Goal: Information Seeking & Learning: Learn about a topic

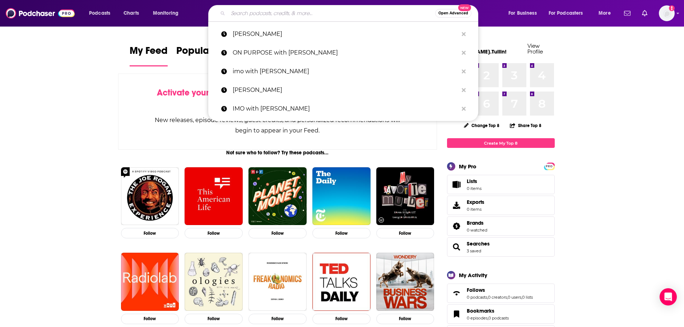
click at [392, 16] on input "Search podcasts, credits, & more..." at bounding box center [331, 13] width 207 height 11
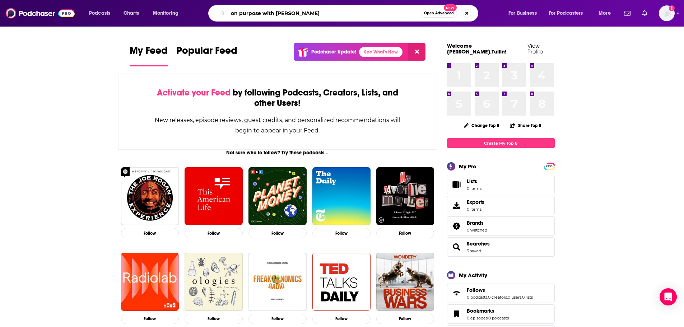
type input "on purpose with [PERSON_NAME]"
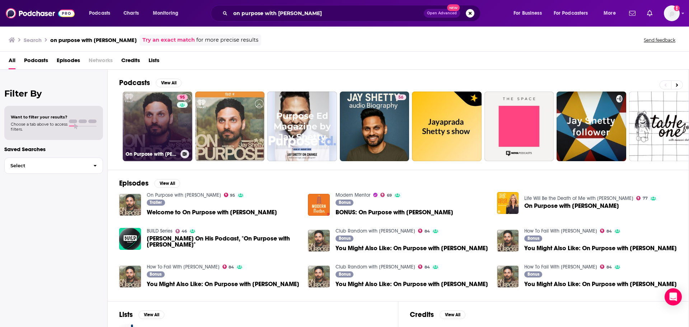
click at [162, 136] on link "95 On Purpose with [PERSON_NAME]" at bounding box center [158, 127] width 70 height 70
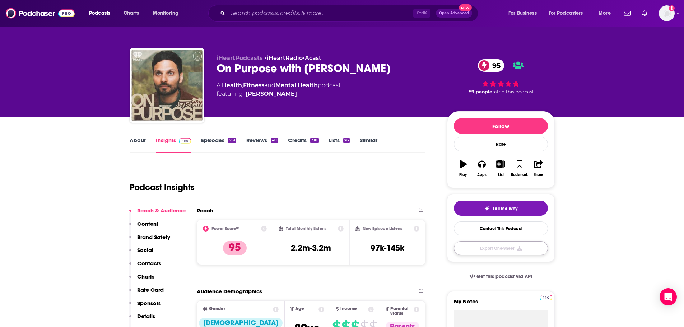
click at [472, 244] on button "Export One-Sheet" at bounding box center [501, 248] width 94 height 14
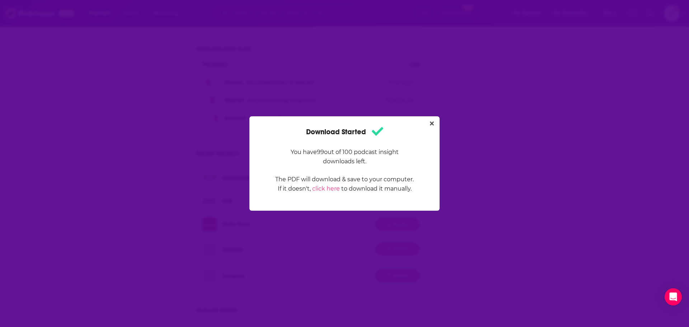
click at [426, 118] on div "Download Started You have 99 out of 100 podcast insight downloads left. The PDF…" at bounding box center [344, 163] width 190 height 94
click at [433, 121] on icon "Close" at bounding box center [432, 124] width 4 height 6
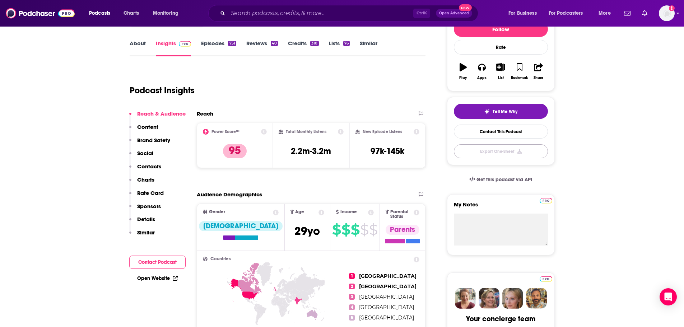
scroll to position [157, 0]
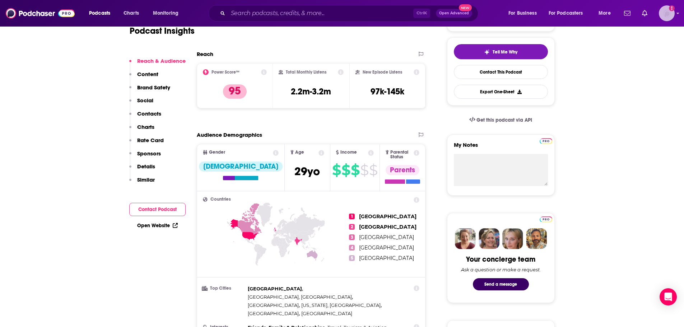
click at [665, 9] on img "Logged in as Maria.Tullin" at bounding box center [667, 13] width 16 height 16
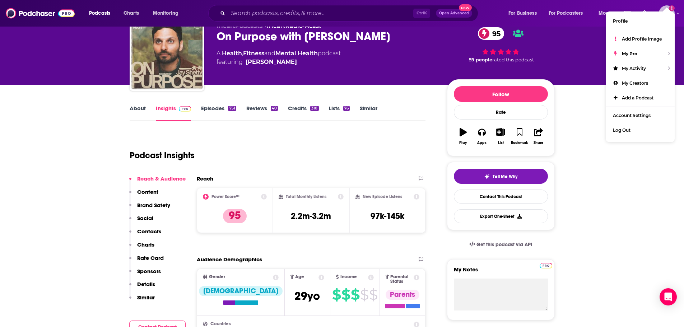
scroll to position [49, 0]
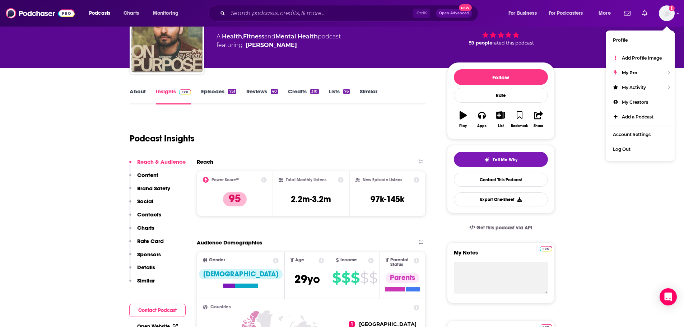
click at [338, 179] on icon at bounding box center [341, 180] width 6 height 6
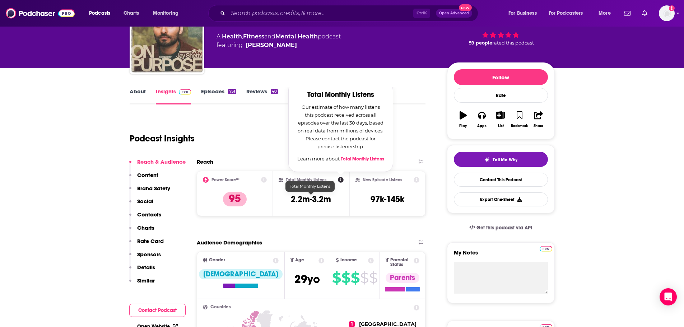
click at [314, 197] on h3 "2.2m-3.2m" at bounding box center [311, 199] width 40 height 11
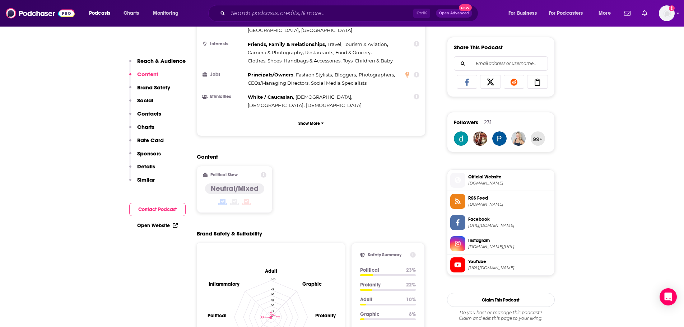
scroll to position [372, 0]
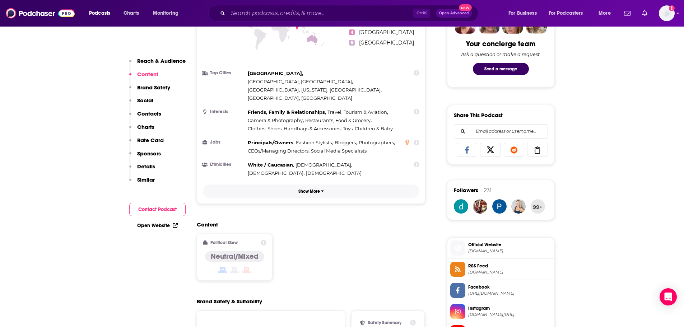
click at [312, 189] on p "Show More" at bounding box center [309, 191] width 22 height 5
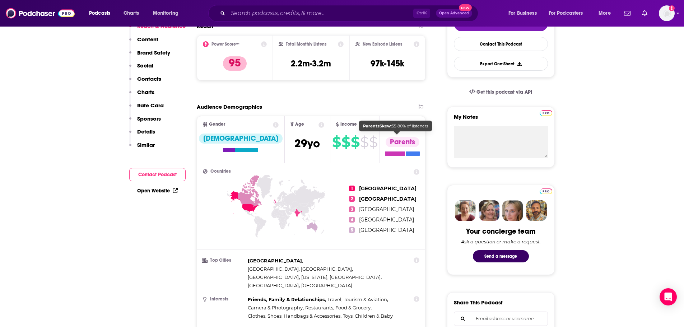
scroll to position [72, 0]
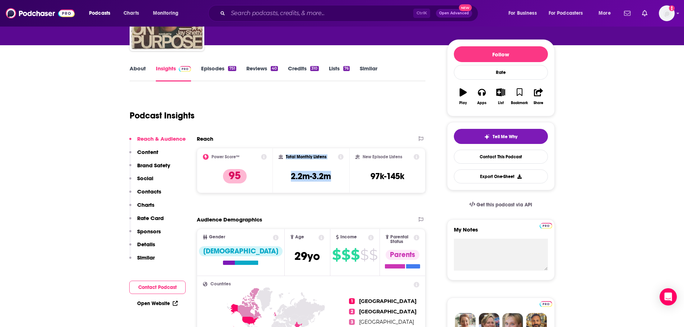
drag, startPoint x: 332, startPoint y: 179, endPoint x: 282, endPoint y: 162, distance: 53.4
click at [282, 162] on div "Total Monthly Listens 2.2m-3.2m" at bounding box center [311, 170] width 65 height 33
copy div "Total Monthly Listens 2.2m-3.2m"
click at [414, 158] on icon at bounding box center [417, 157] width 6 height 6
drag, startPoint x: 404, startPoint y: 178, endPoint x: 281, endPoint y: 157, distance: 125.3
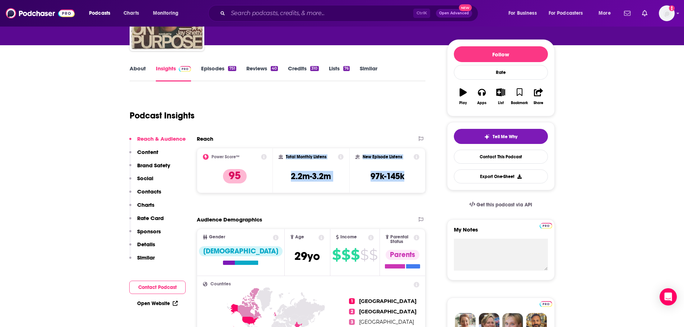
click at [281, 157] on div "Power Score™ 95 Total Monthly Listens 2.2m-3.2m New Episode Listens 97k-145k" at bounding box center [311, 170] width 229 height 45
copy div "Total Monthly Listens 2.2m-3.2m New Episode Listens 97k-145k"
click at [415, 156] on icon at bounding box center [417, 157] width 6 height 6
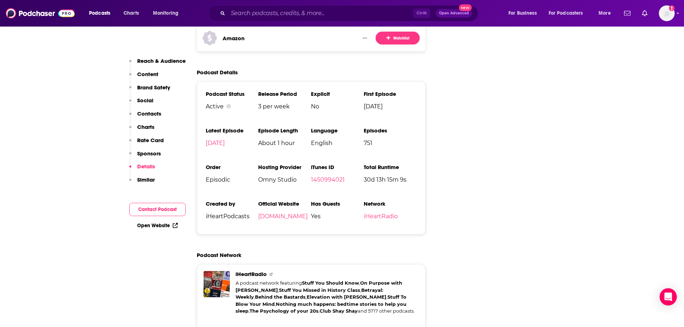
scroll to position [1544, 0]
